Goal: Navigation & Orientation: Understand site structure

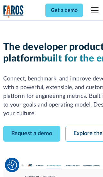
scroll to position [37, 0]
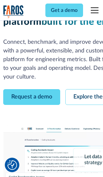
click at [32, 89] on link "Request a demo" at bounding box center [31, 97] width 57 height 16
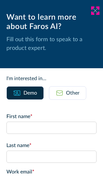
click at [95, 11] on icon at bounding box center [95, 10] width 5 height 5
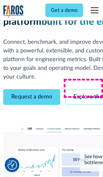
click at [84, 89] on link "Explore the platform" at bounding box center [99, 97] width 69 height 16
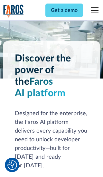
scroll to position [4845, 0]
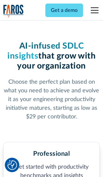
scroll to position [1000, 0]
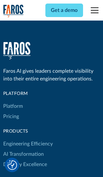
click at [13, 101] on link "Platform" at bounding box center [13, 106] width 20 height 10
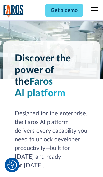
scroll to position [5052, 0]
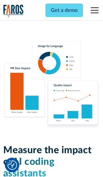
scroll to position [3987, 0]
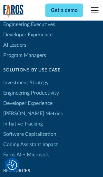
click at [19, 109] on link "[PERSON_NAME] Metrics" at bounding box center [33, 114] width 60 height 10
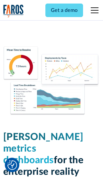
scroll to position [2824, 0]
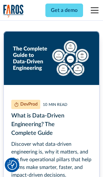
scroll to position [2910, 0]
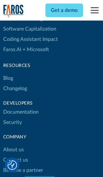
click at [15, 89] on link "Changelog" at bounding box center [15, 89] width 24 height 10
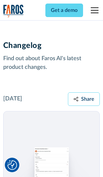
scroll to position [7790, 0]
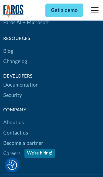
click at [13, 118] on link "About us" at bounding box center [13, 123] width 21 height 10
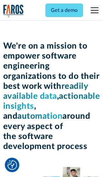
scroll to position [2224, 0]
